Goal: Find specific page/section: Find specific page/section

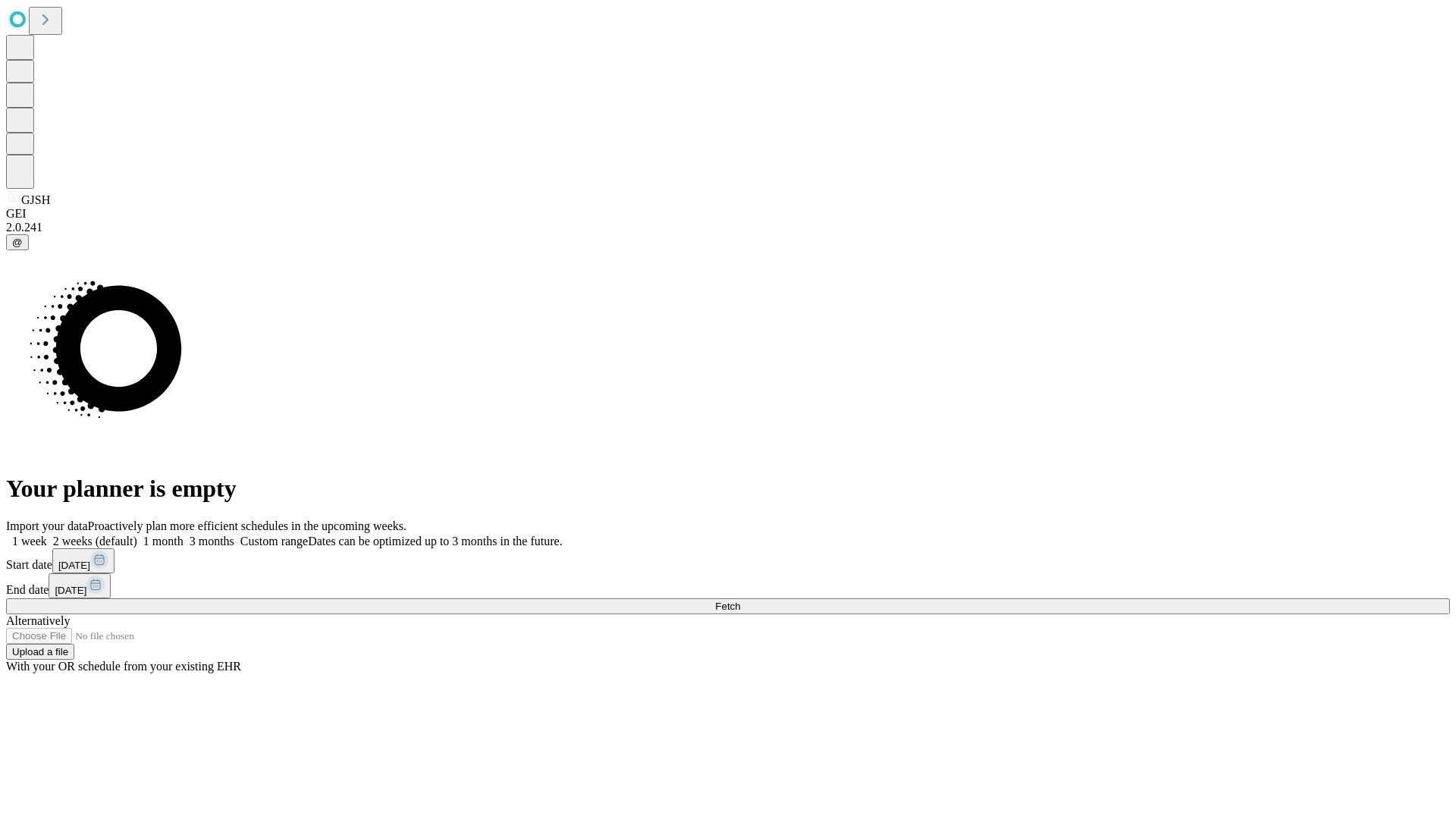
click at [740, 601] on span "Fetch" at bounding box center [727, 607] width 25 height 12
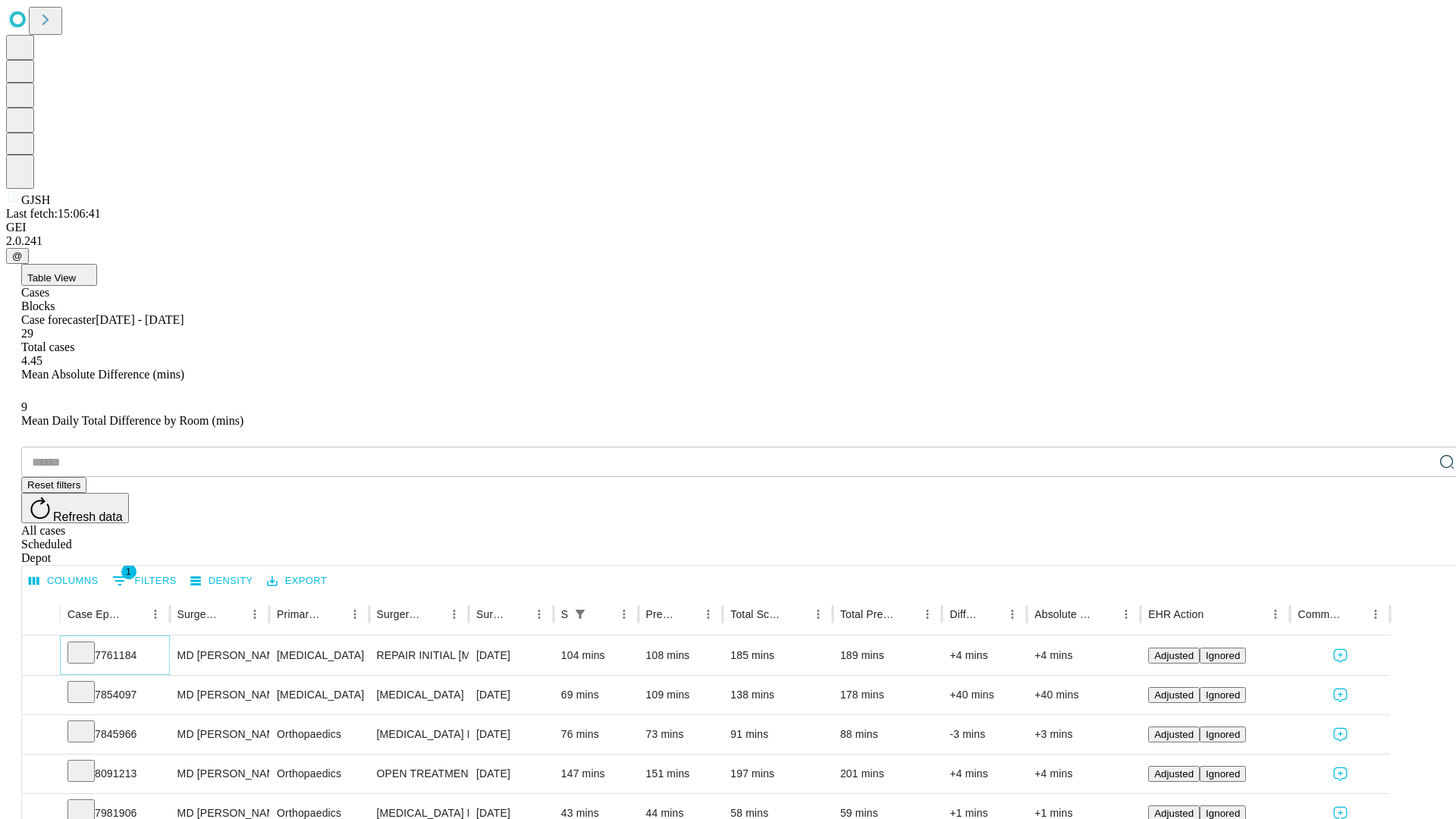
click at [89, 644] on icon at bounding box center [80, 651] width 15 height 15
